Goal: Task Accomplishment & Management: Manage account settings

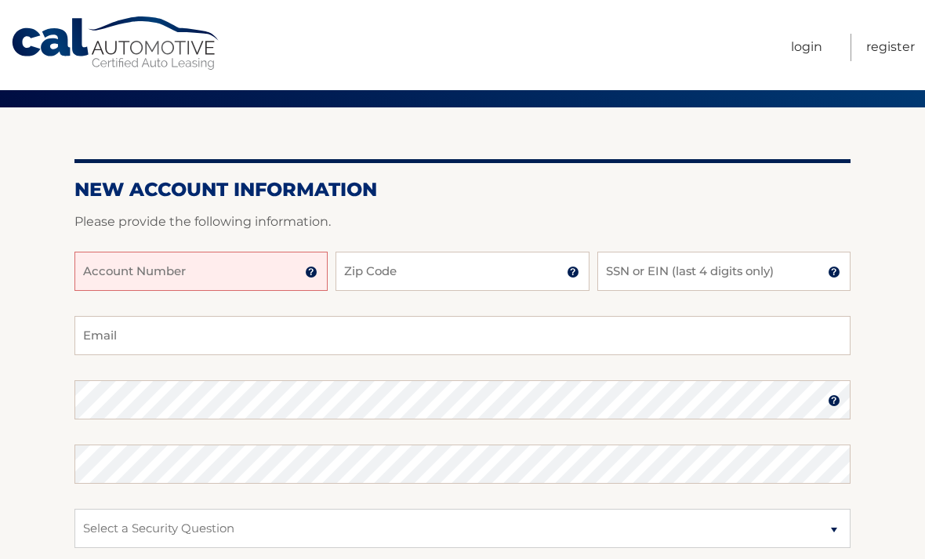
scroll to position [144, 0]
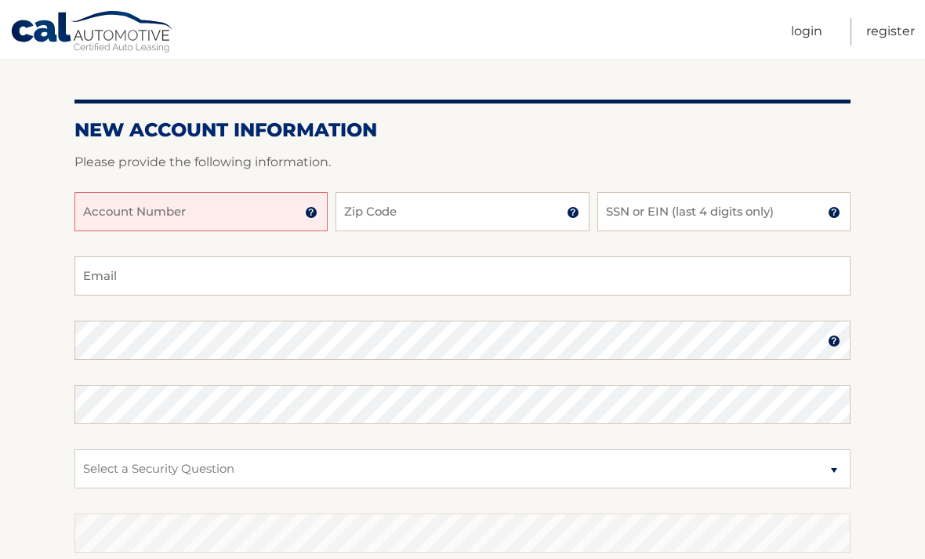
click at [285, 208] on input "Account Number" at bounding box center [200, 211] width 253 height 39
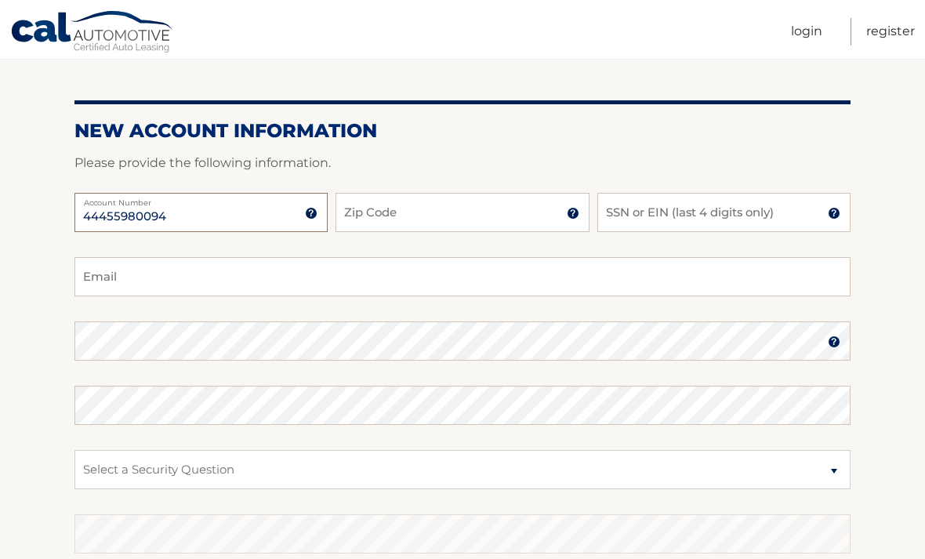
type input "44455980094"
click at [452, 204] on input "Zip Code" at bounding box center [462, 212] width 253 height 39
type input "10314"
click at [808, 205] on input "SSN or EIN (last 4 digits only)" at bounding box center [724, 212] width 253 height 39
type input "4830"
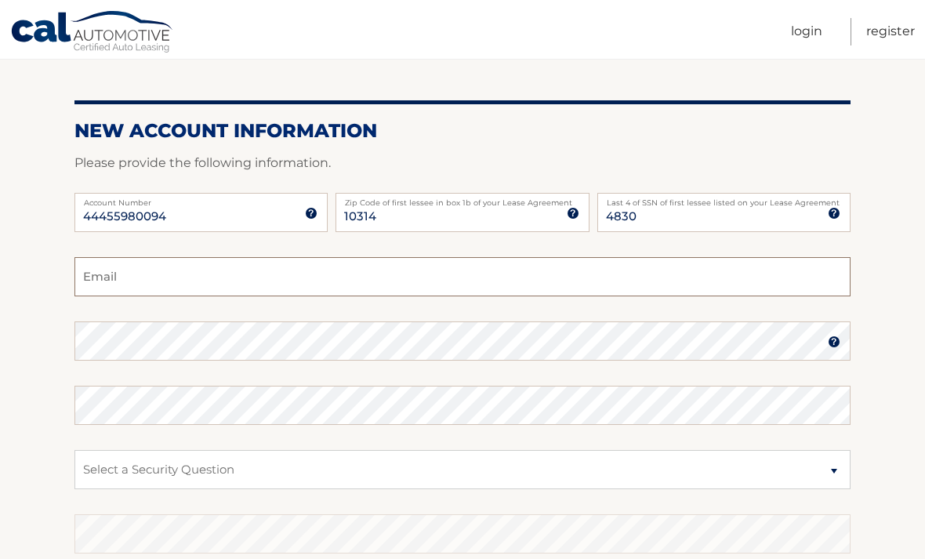
click at [464, 272] on input "Email" at bounding box center [462, 276] width 776 height 39
type input "rawanhussein1997@gmail.com"
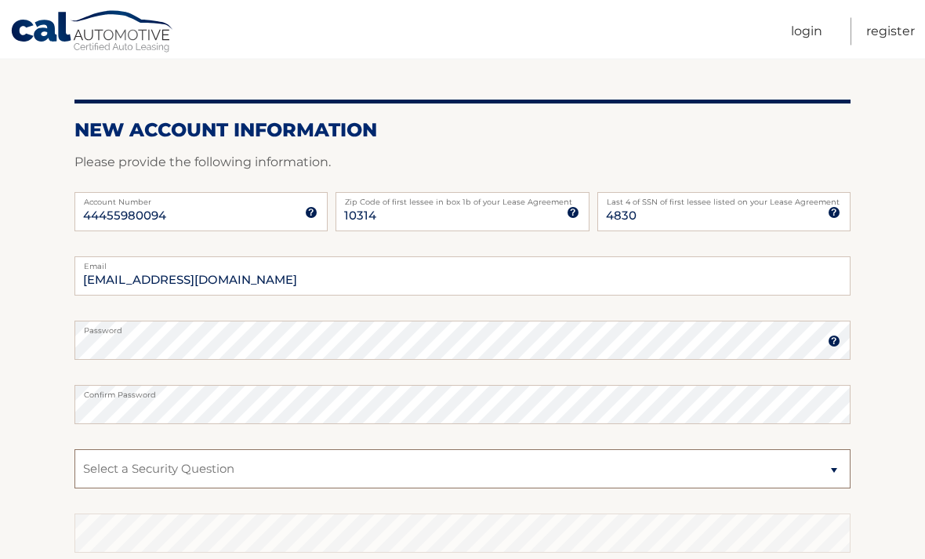
select select "2"
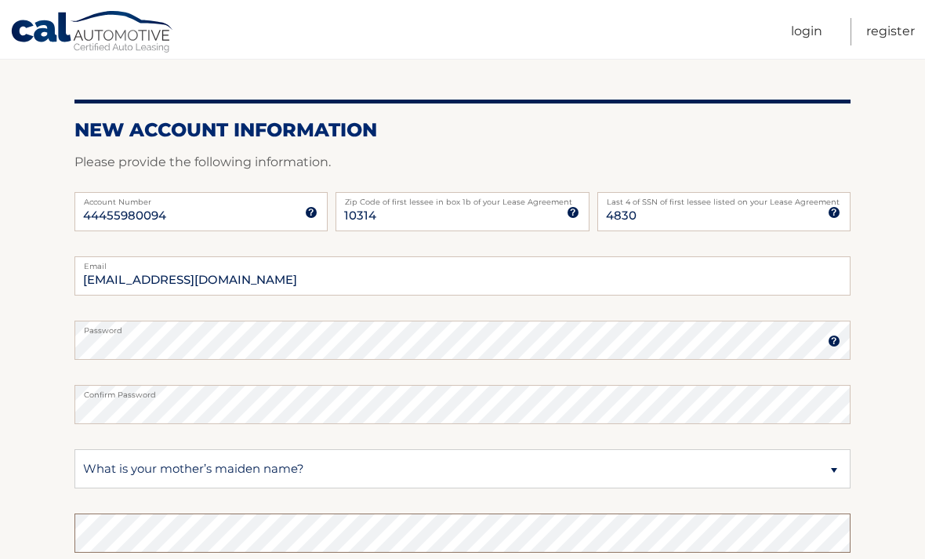
click at [210, 415] on div "Cal Automotive Menu Login Register Register" at bounding box center [462, 135] width 925 height 559
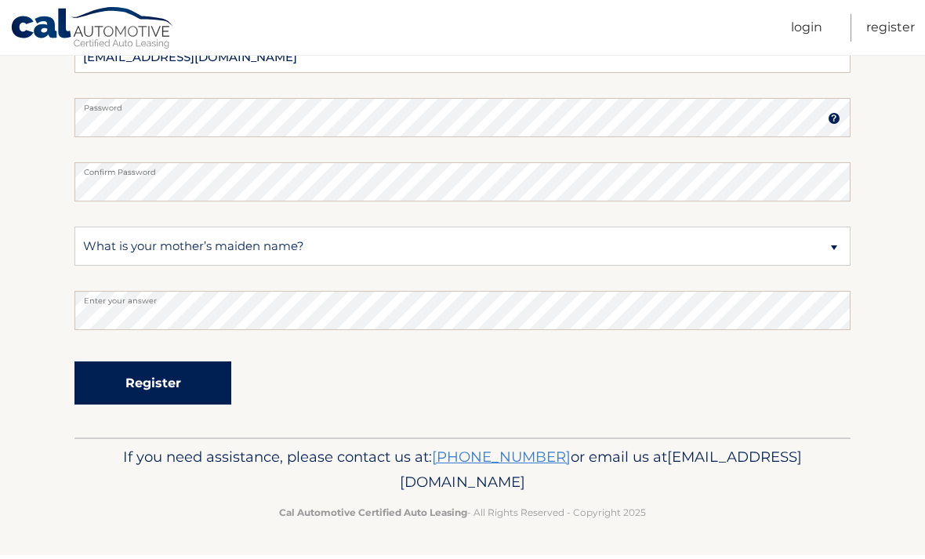
click at [128, 396] on button "Register" at bounding box center [152, 386] width 157 height 43
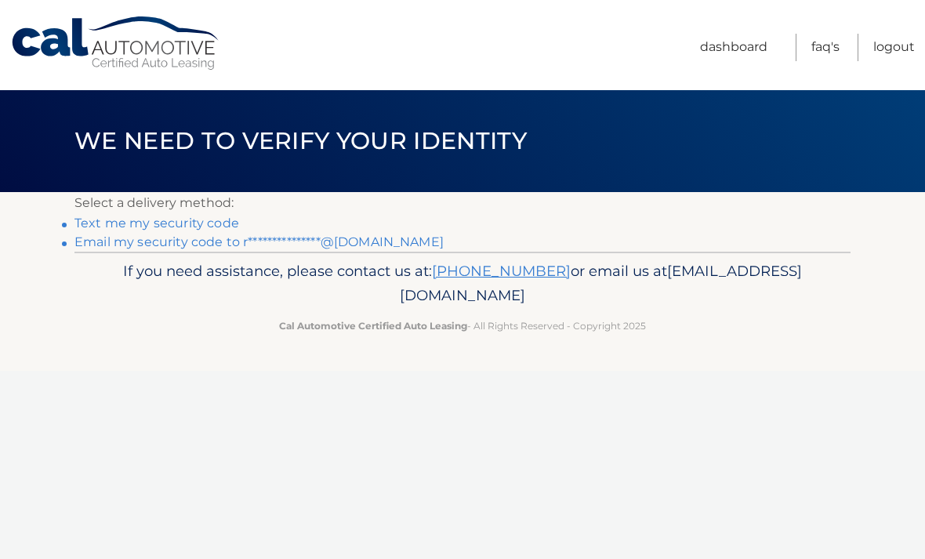
scroll to position [-12, 0]
click at [204, 221] on link "Text me my security code" at bounding box center [156, 223] width 165 height 15
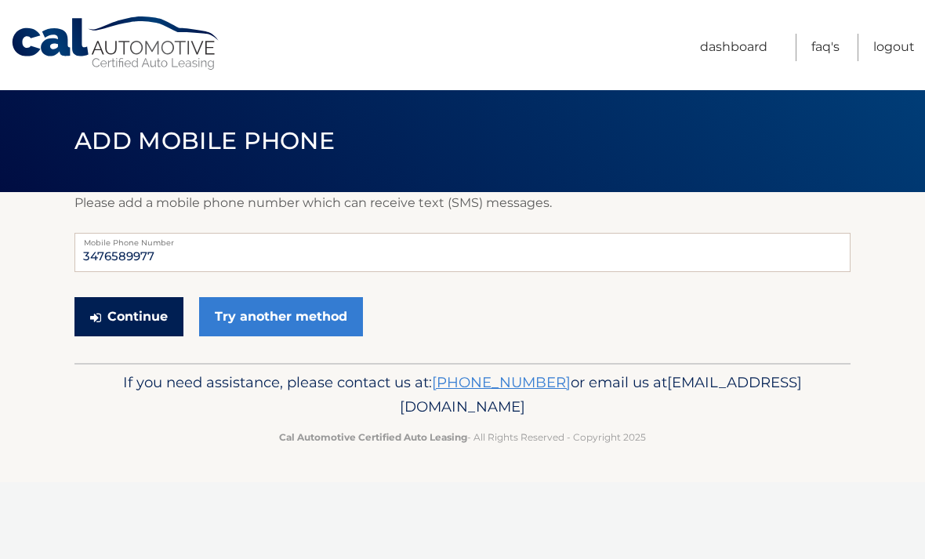
click at [127, 329] on button "Continue" at bounding box center [128, 316] width 109 height 39
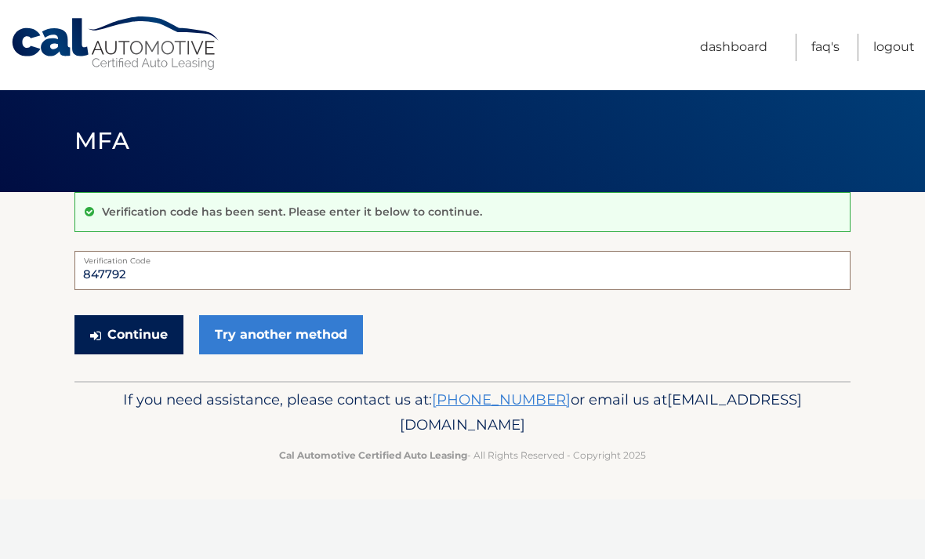
type input "847792"
click at [166, 337] on button "Continue" at bounding box center [128, 334] width 109 height 39
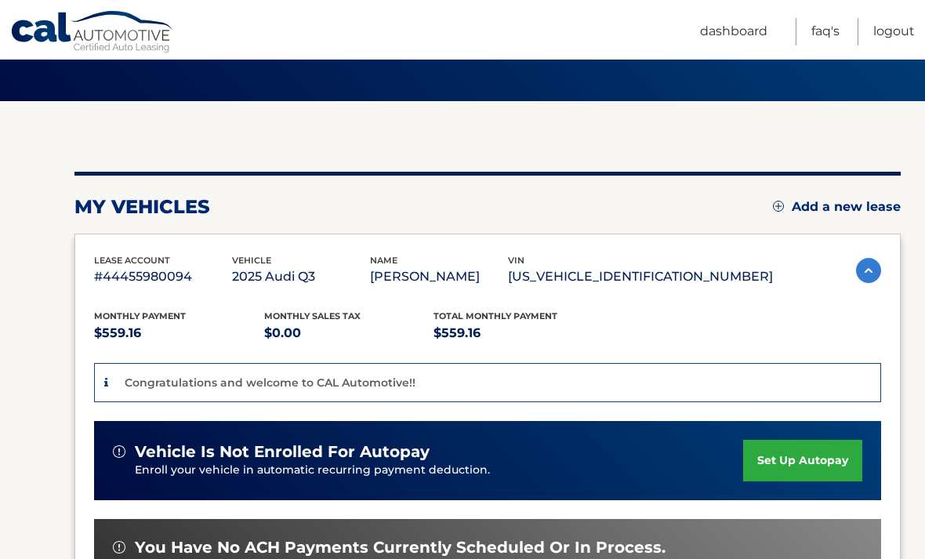
scroll to position [236, 0]
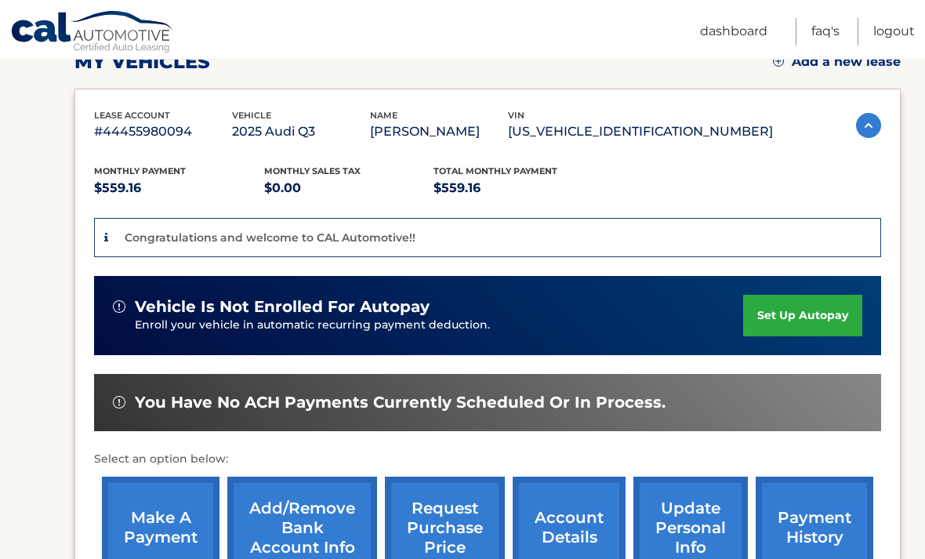
click at [785, 317] on link "set up autopay" at bounding box center [802, 316] width 119 height 42
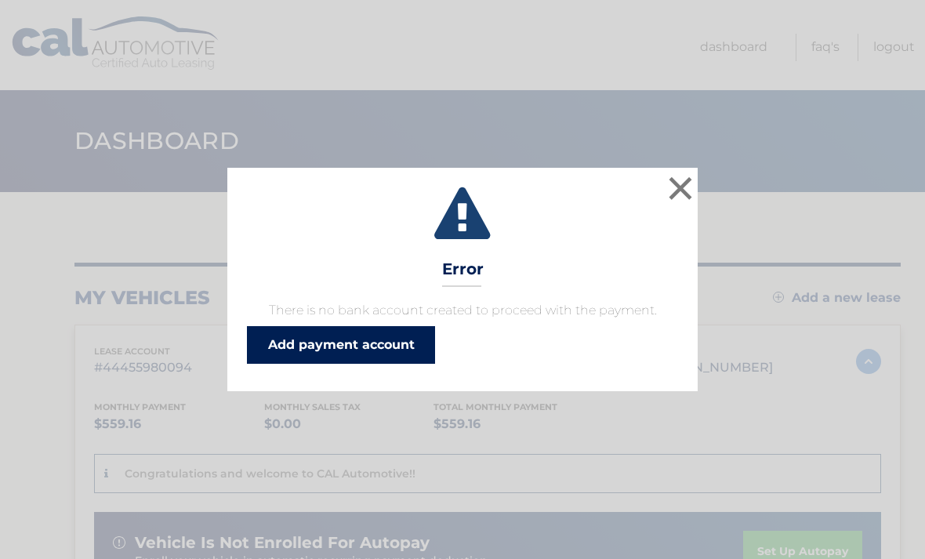
click at [357, 336] on link "Add payment account" at bounding box center [341, 345] width 188 height 38
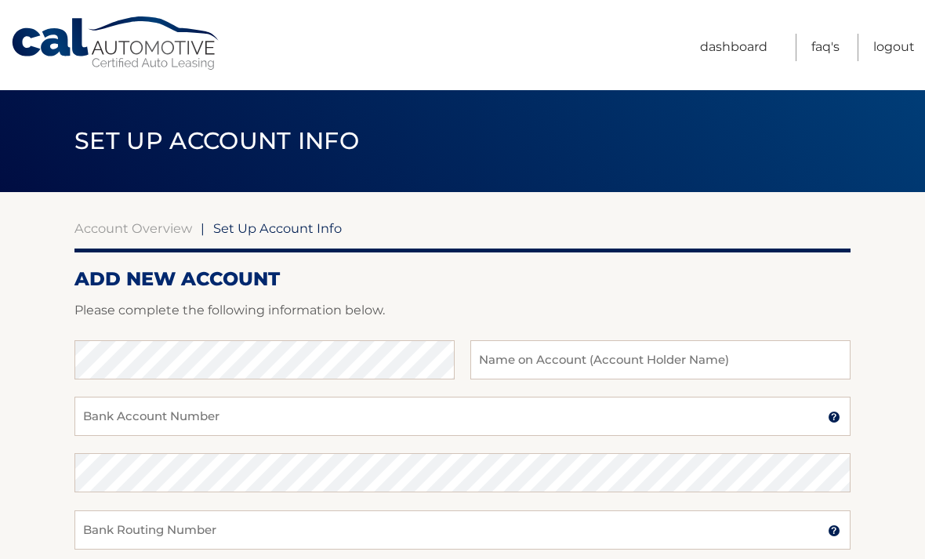
click at [243, 336] on div at bounding box center [462, 331] width 776 height 19
click at [499, 355] on input "text" at bounding box center [661, 359] width 380 height 39
type input "[PERSON_NAME]"
click at [470, 417] on input "Bank Account Number" at bounding box center [462, 416] width 776 height 39
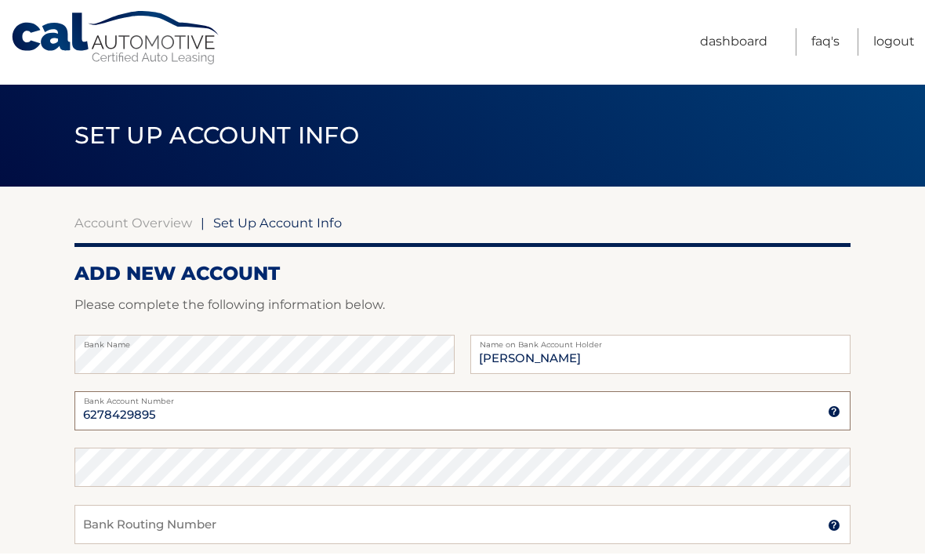
type input "6278429895"
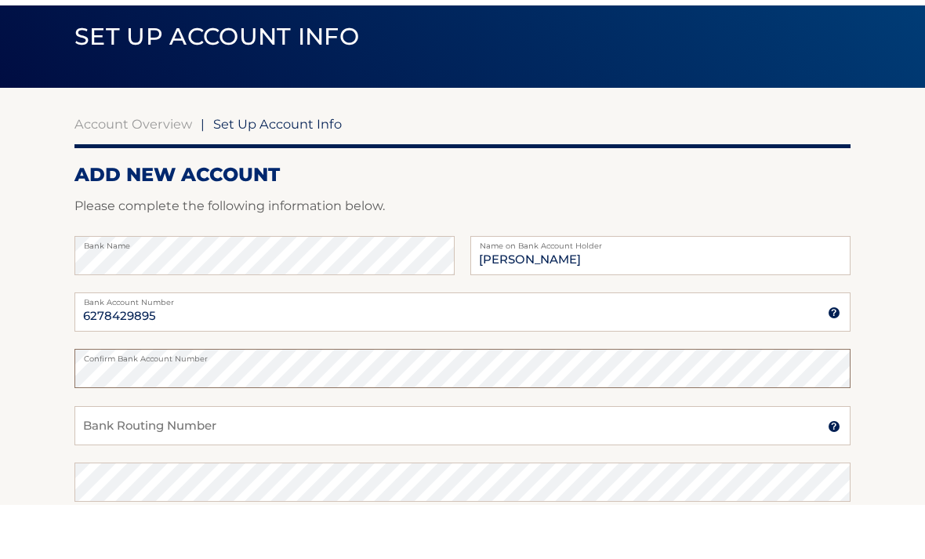
scroll to position [52, 0]
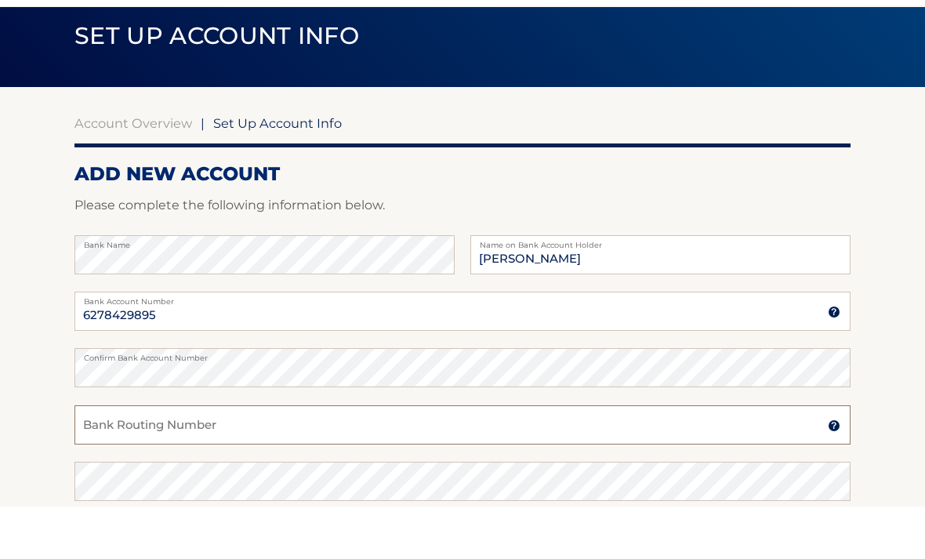
click at [332, 459] on input "Bank Routing Number" at bounding box center [462, 478] width 776 height 39
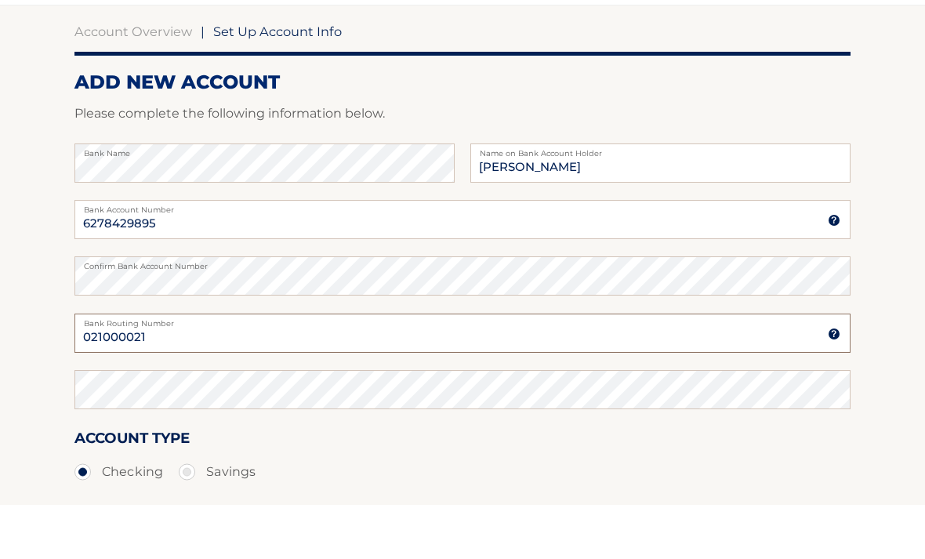
type input "021000021"
click at [214, 511] on label "Savings" at bounding box center [217, 526] width 77 height 31
click at [201, 511] on input "Savings" at bounding box center [193, 523] width 16 height 25
radio input "true"
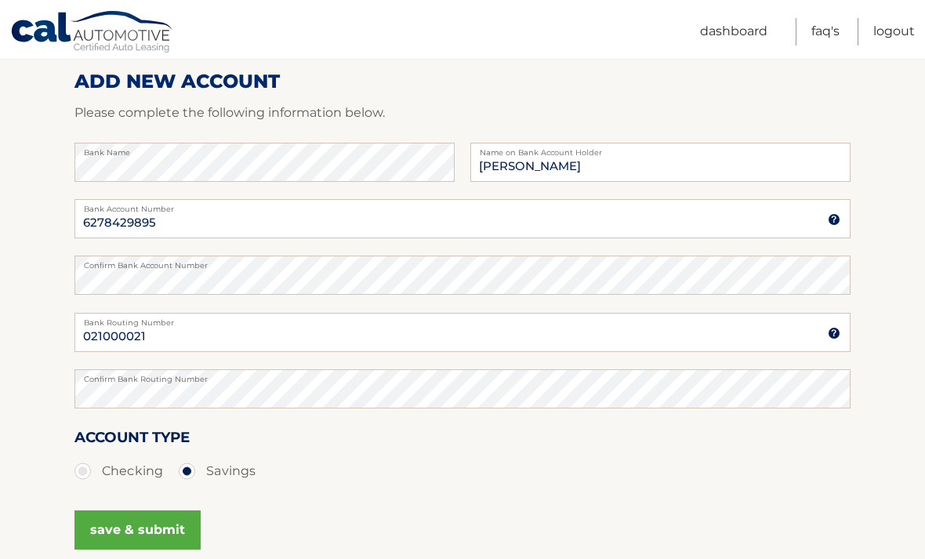
click at [162, 536] on button "save & submit" at bounding box center [137, 530] width 126 height 39
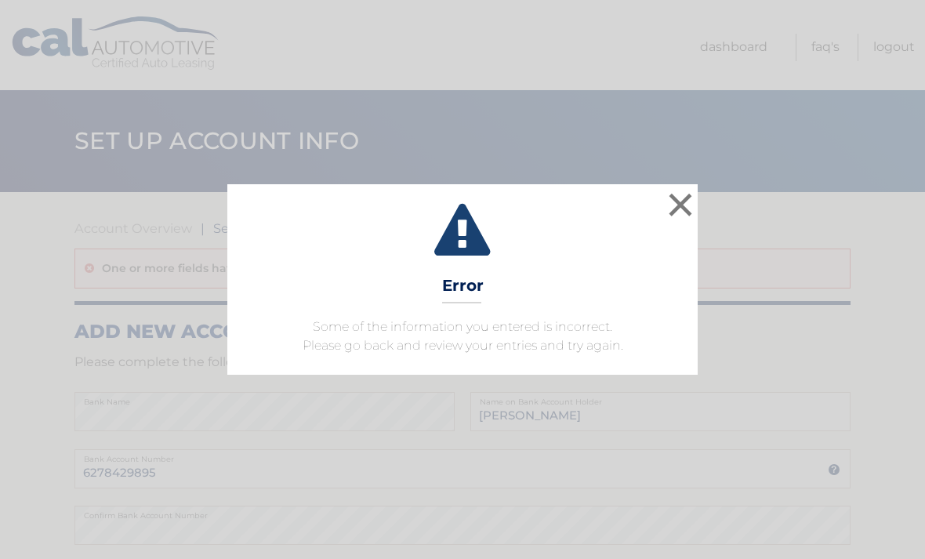
click at [668, 208] on button "×" at bounding box center [680, 204] width 31 height 31
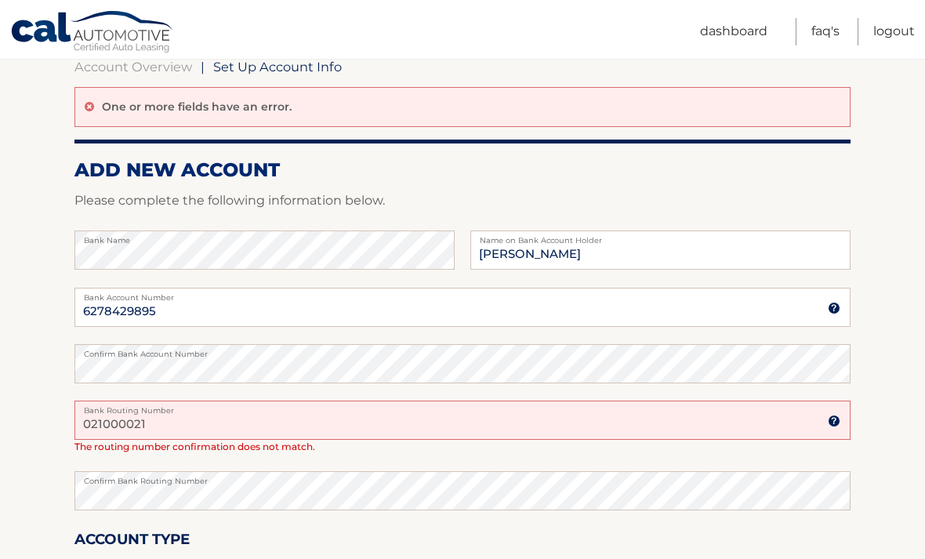
scroll to position [168, 0]
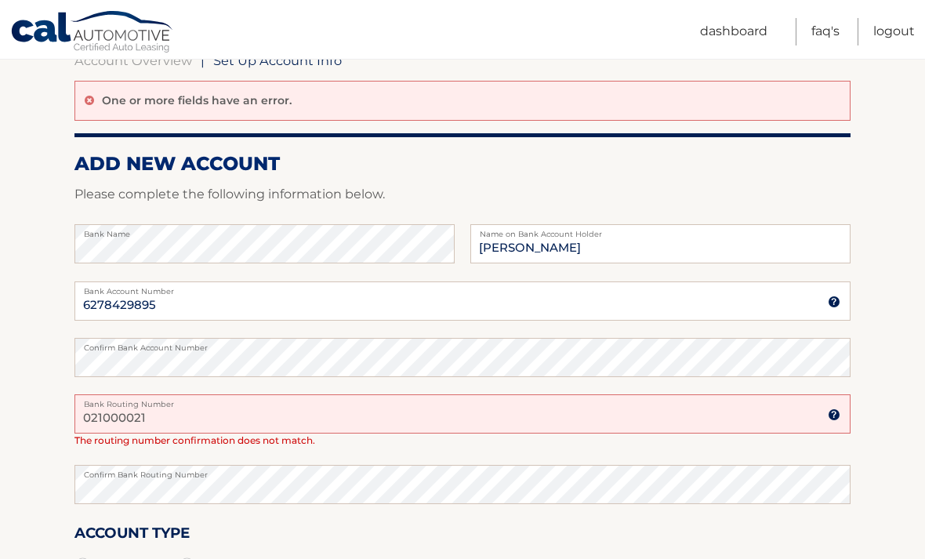
click at [181, 427] on input "021000021" at bounding box center [462, 413] width 776 height 39
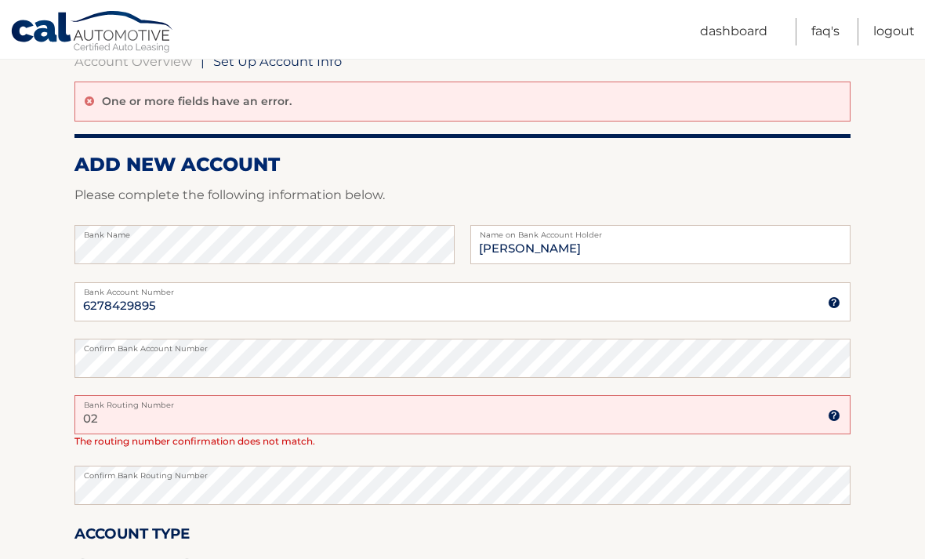
type input "0"
type input "021000021"
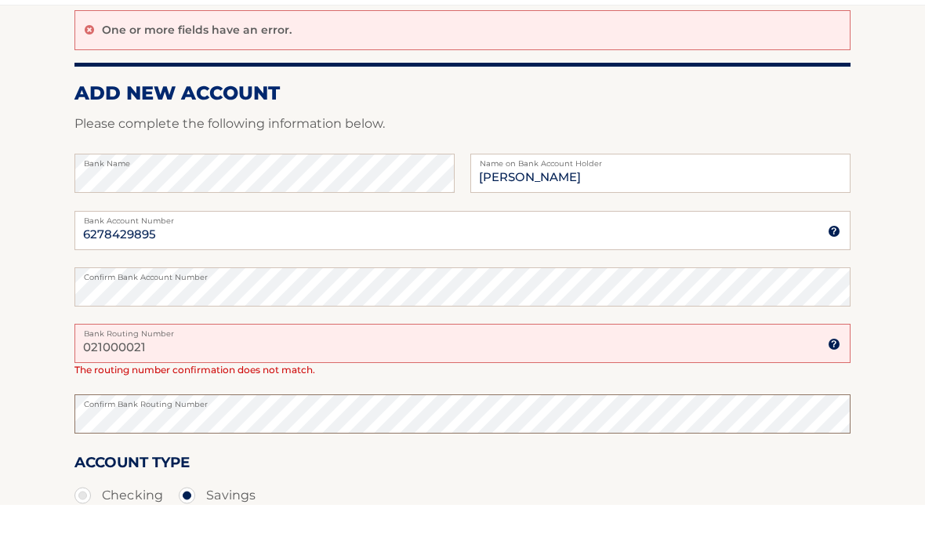
scroll to position [199, 0]
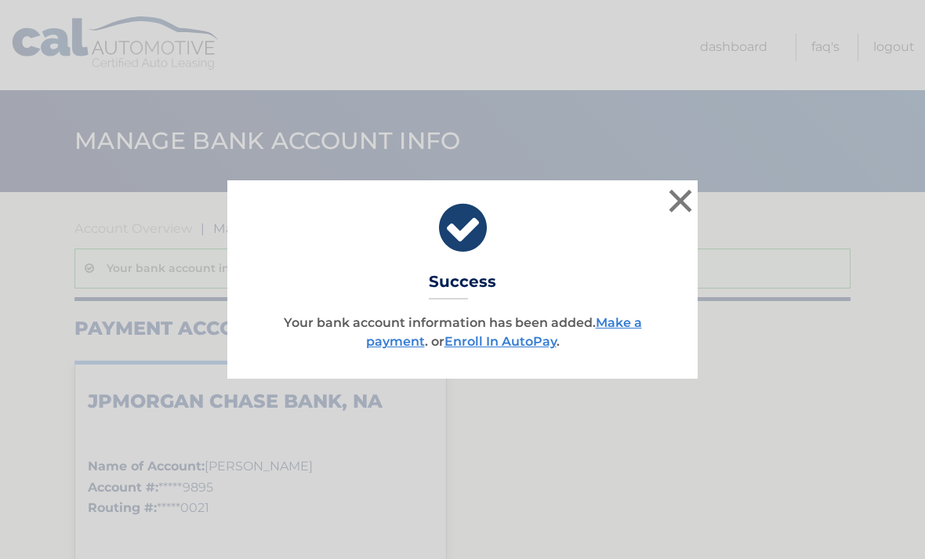
click at [685, 200] on button "×" at bounding box center [680, 200] width 31 height 31
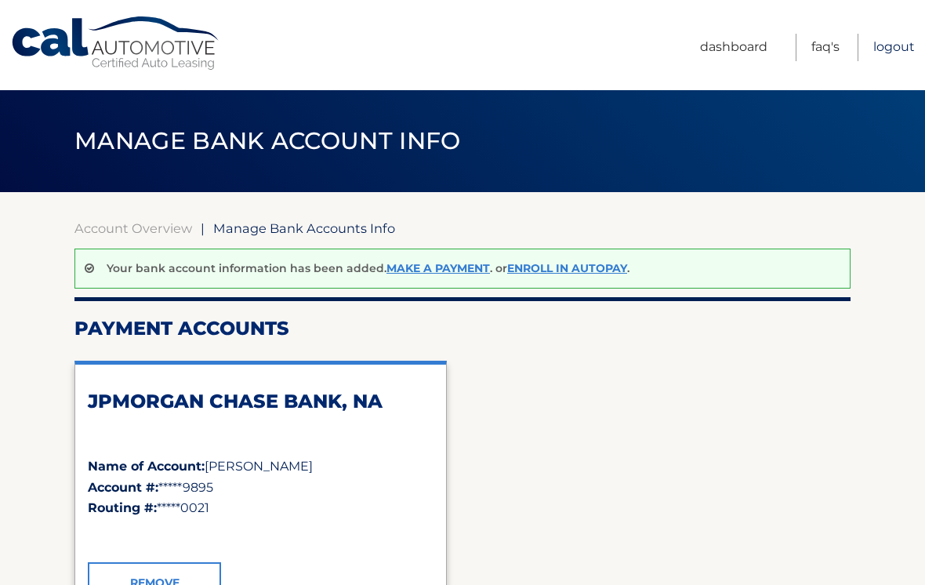
click at [893, 45] on link "Logout" at bounding box center [895, 47] width 42 height 27
